Goal: Book appointment/travel/reservation

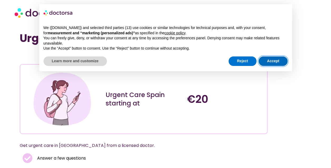
click at [271, 58] on button "Accept" at bounding box center [272, 60] width 29 height 9
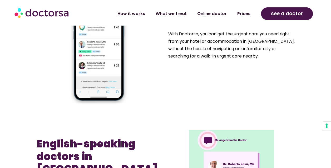
scroll to position [375, 0]
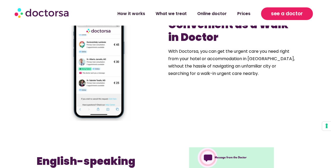
click at [287, 13] on span "see a doctor" at bounding box center [287, 13] width 32 height 8
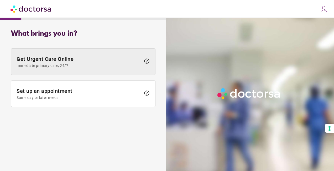
click at [61, 57] on span "Get Urgent Care Online Immediate primary care, 24/7" at bounding box center [79, 62] width 125 height 12
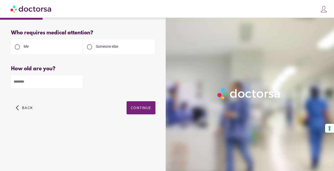
click at [24, 81] on input "number" at bounding box center [47, 81] width 72 height 13
type input "**"
click at [136, 106] on span "button" at bounding box center [141, 108] width 29 height 13
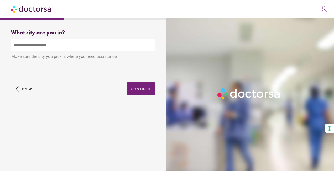
click at [41, 44] on input "text" at bounding box center [83, 45] width 145 height 13
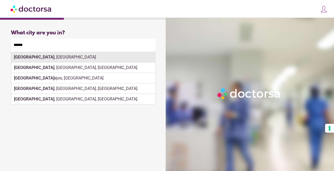
click at [25, 58] on strong "Madrid" at bounding box center [34, 57] width 40 height 5
type input "**********"
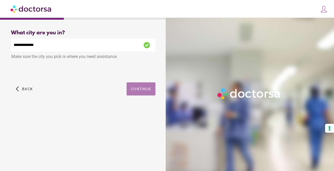
click at [140, 89] on span "Continue" at bounding box center [141, 89] width 21 height 4
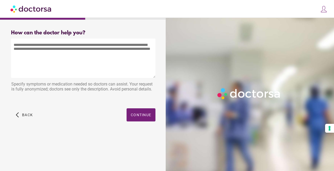
click at [14, 46] on textarea at bounding box center [83, 58] width 145 height 39
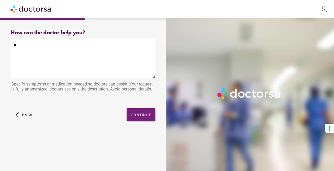
type textarea "*"
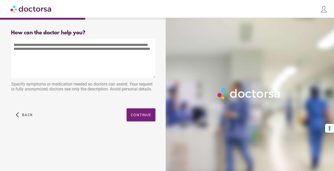
click at [55, 47] on textarea at bounding box center [83, 58] width 145 height 39
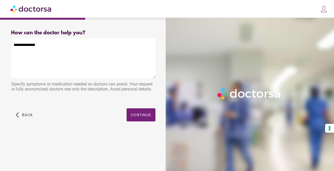
type textarea "**********"
drag, startPoint x: 54, startPoint y: 44, endPoint x: 0, endPoint y: 46, distance: 54.2
click at [0, 46] on div "What brings you in? Get Urgent Care Online Immediate primary care, 24/7 help Se…" at bounding box center [167, 79] width 334 height 159
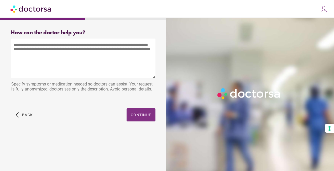
click at [146, 114] on span "Continue" at bounding box center [141, 115] width 21 height 4
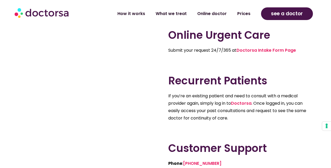
scroll to position [116, 0]
